Goal: Information Seeking & Learning: Find specific fact

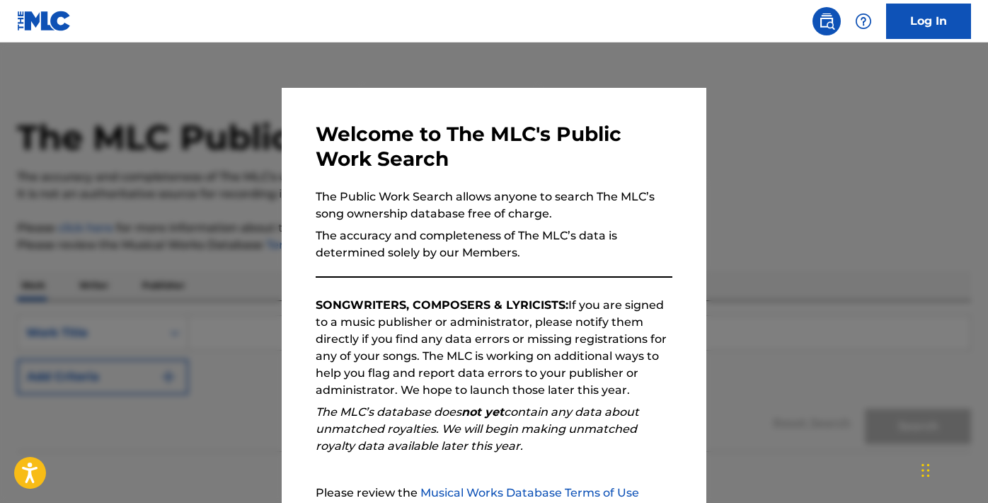
click at [761, 138] on div at bounding box center [494, 293] width 988 height 503
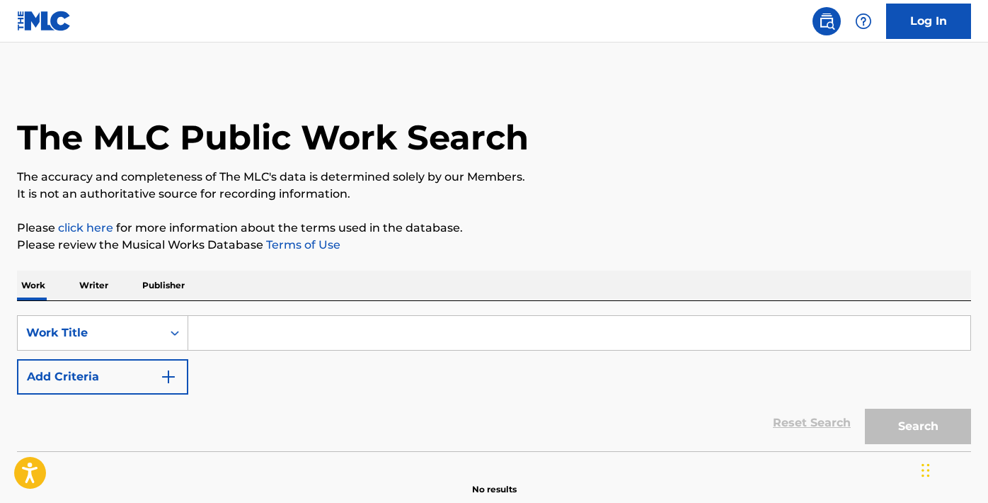
click at [382, 333] on input "Search Form" at bounding box center [579, 333] width 782 height 34
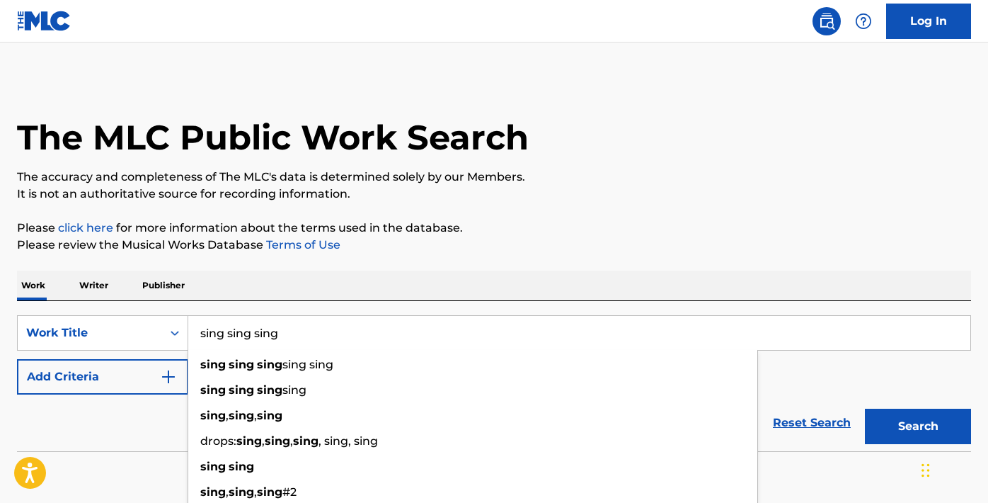
type input "sing sing sing"
click at [156, 426] on div "Reset Search Search" at bounding box center [494, 422] width 954 height 57
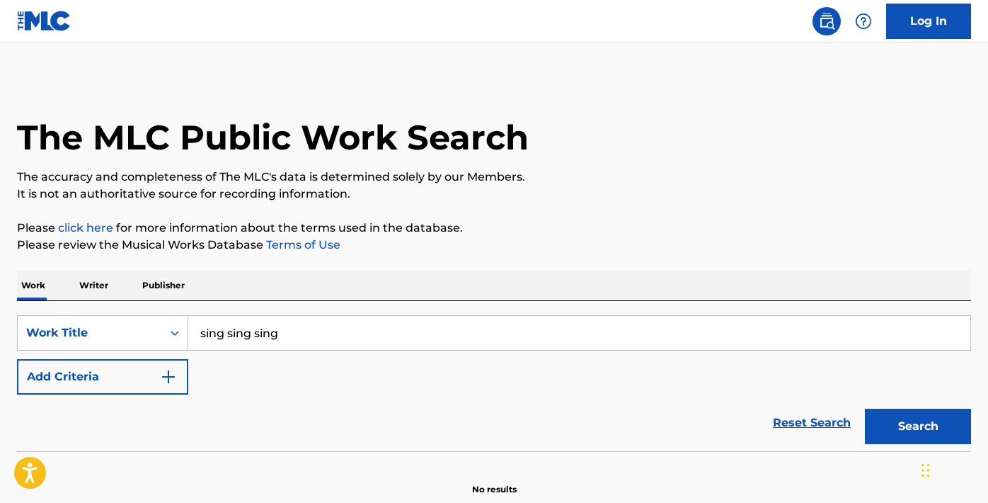
click at [179, 375] on button "Add Criteria" at bounding box center [102, 376] width 171 height 35
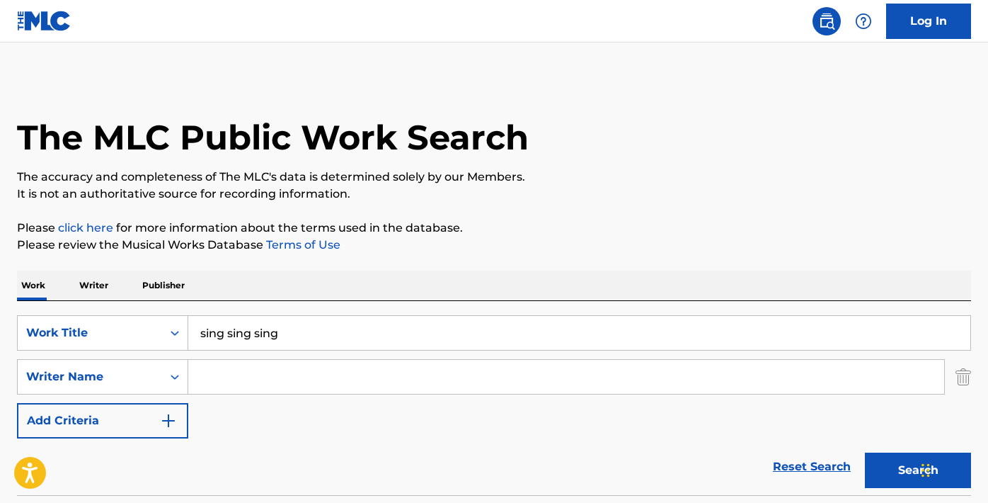
click at [212, 372] on input "Search Form" at bounding box center [566, 377] width 756 height 34
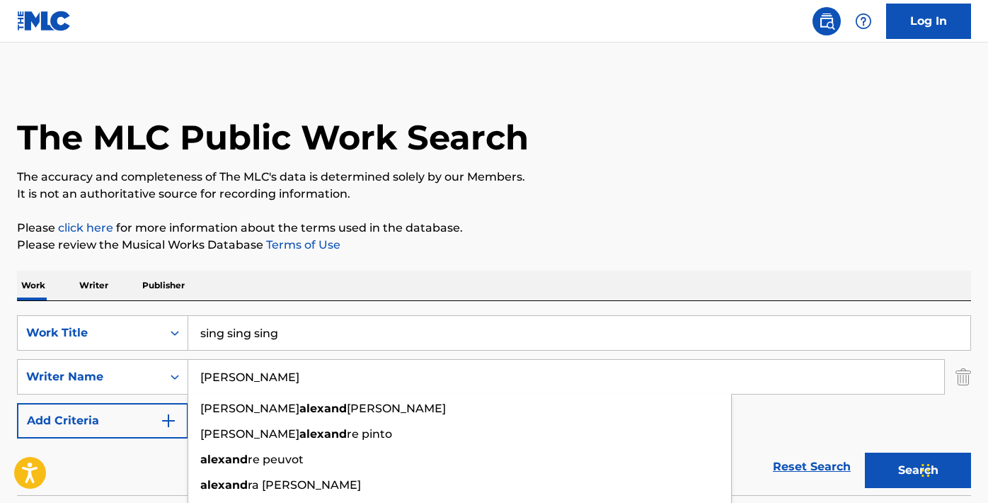
type input "[PERSON_NAME]"
click at [865, 452] on button "Search" at bounding box center [918, 469] width 106 height 35
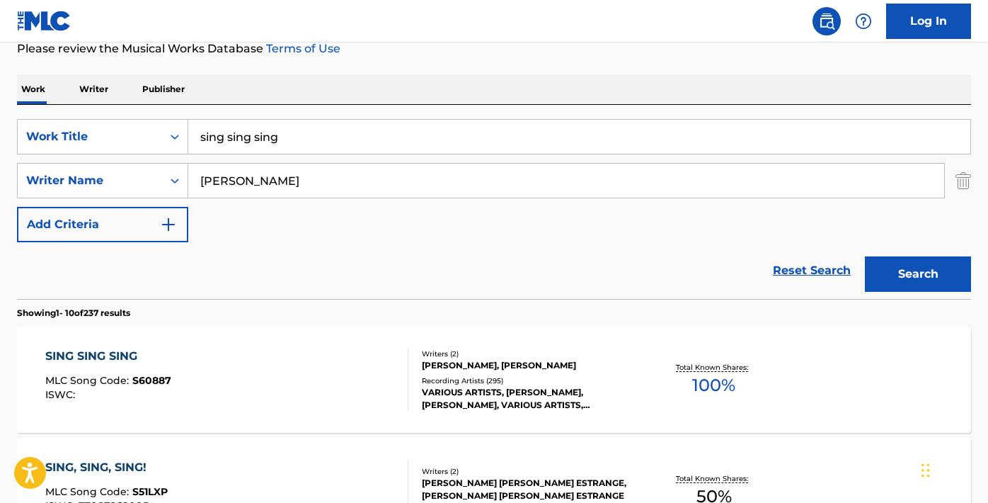
scroll to position [199, 0]
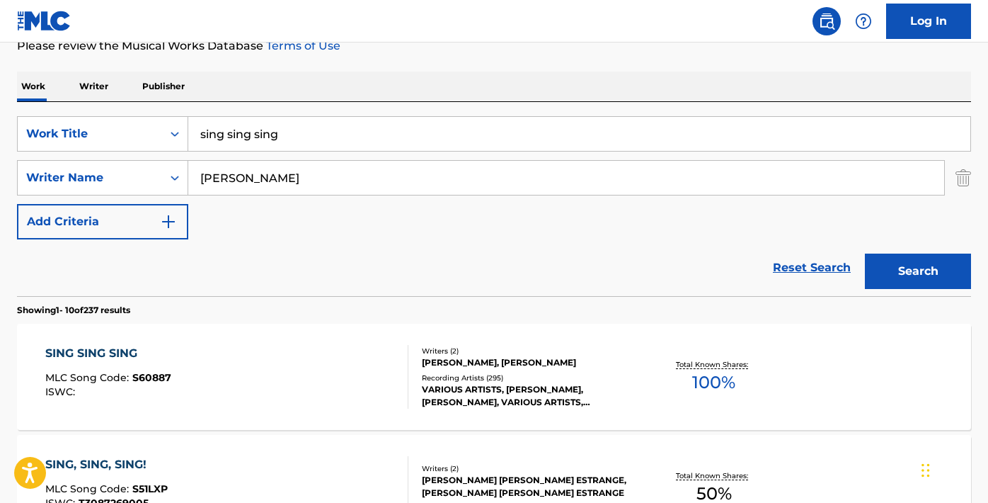
click at [144, 368] on div "SING SING SING MLC Song Code : S60887 ISWC :" at bounding box center [108, 377] width 126 height 64
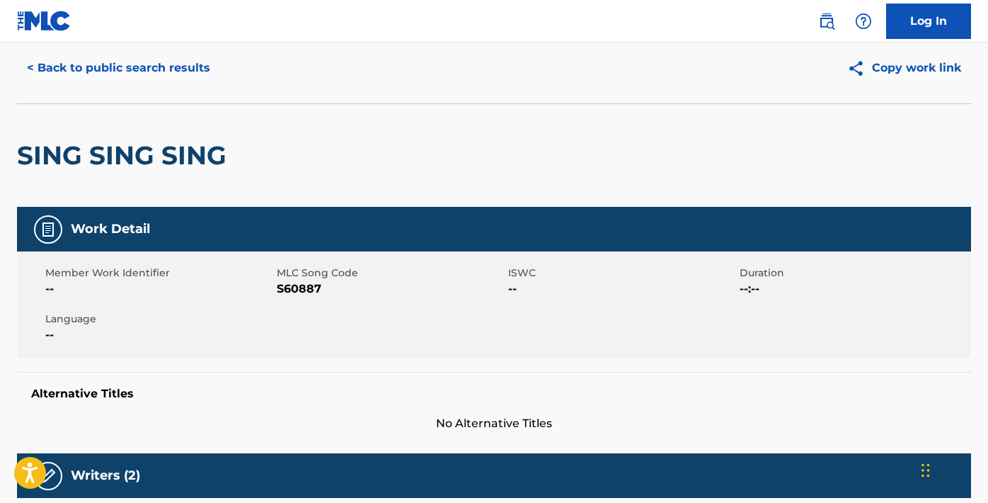
scroll to position [16, 0]
